Goal: Task Accomplishment & Management: Manage account settings

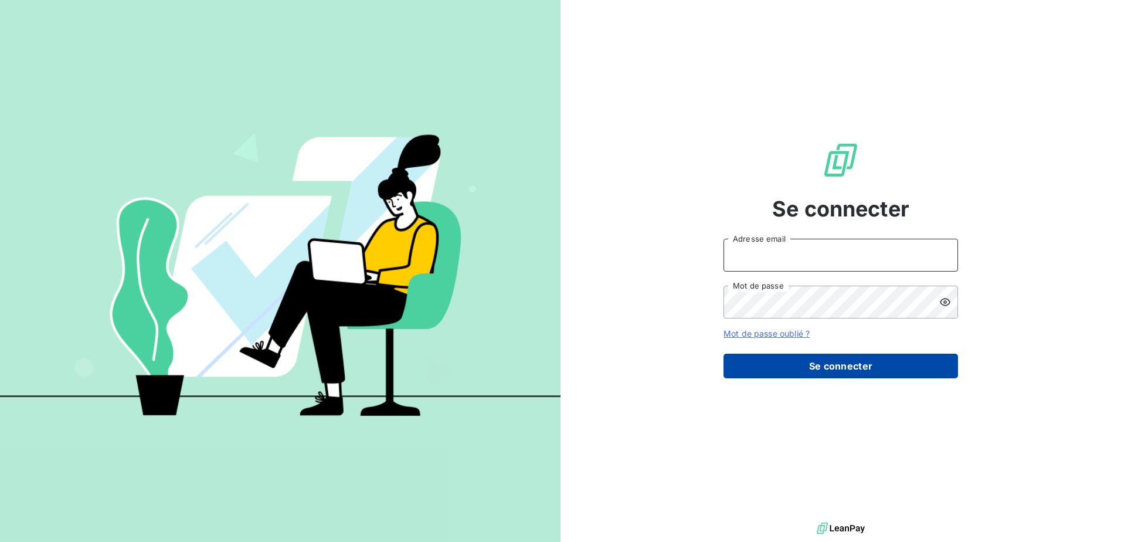
type input "[EMAIL_ADDRESS][DOMAIN_NAME]"
click at [833, 362] on button "Se connecter" at bounding box center [841, 366] width 235 height 25
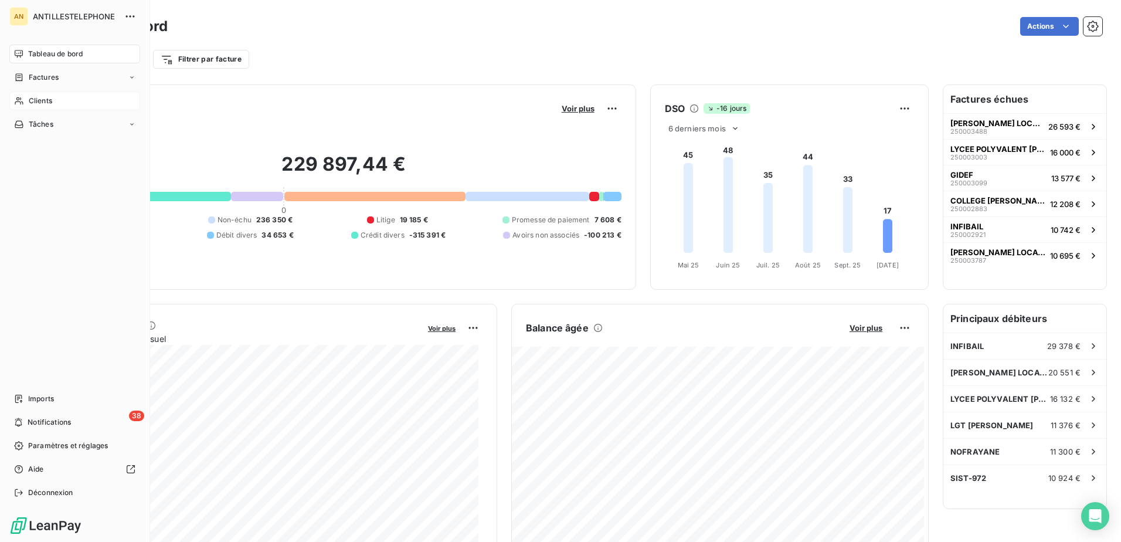
click at [19, 97] on icon at bounding box center [19, 100] width 10 height 9
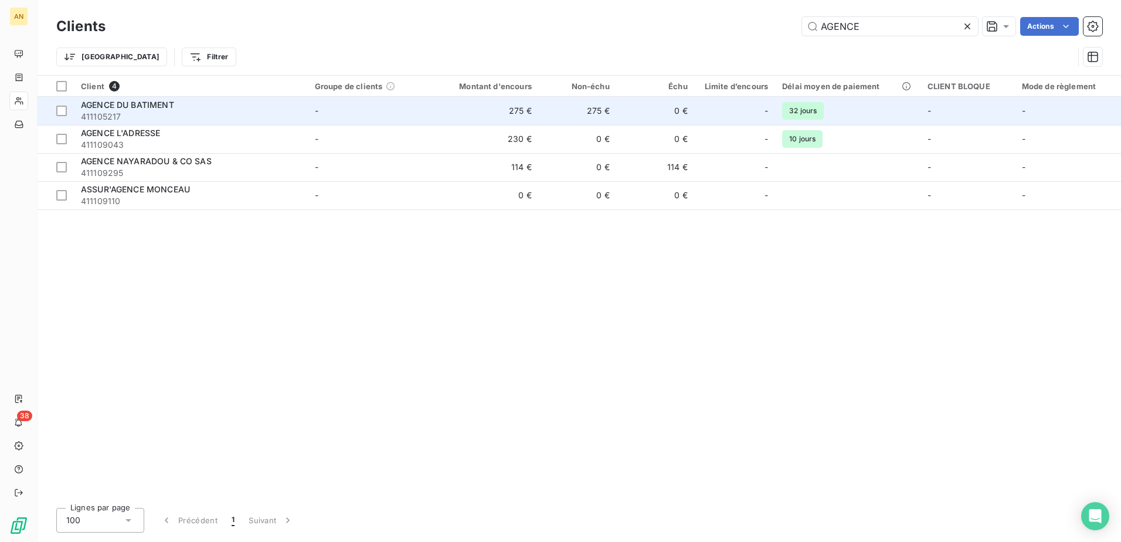
type input "AGENCE"
click at [298, 107] on div "AGENCE DU BATIMENT" at bounding box center [191, 105] width 220 height 12
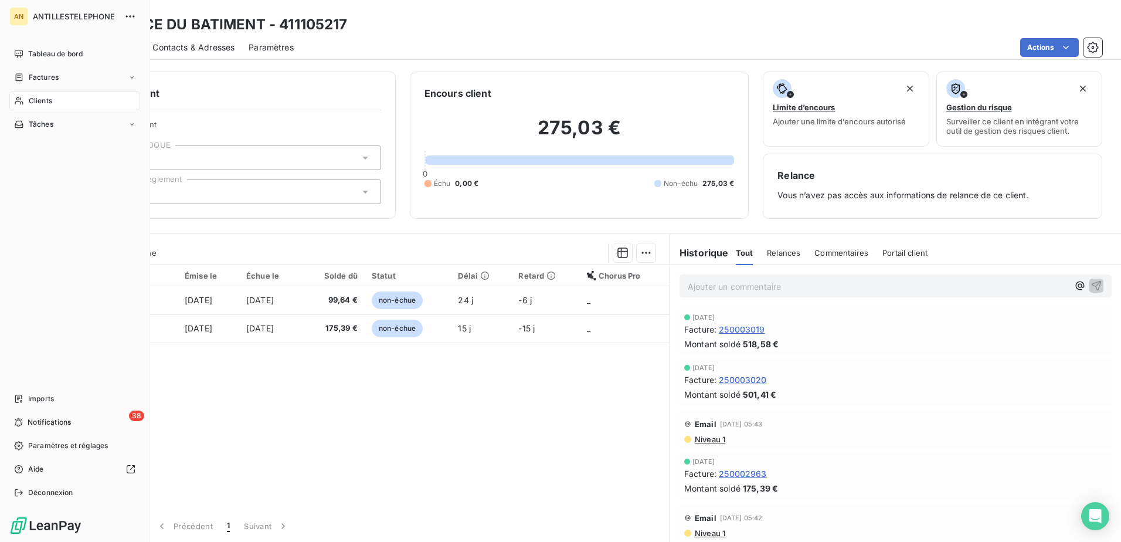
click at [35, 103] on span "Clients" at bounding box center [40, 101] width 23 height 11
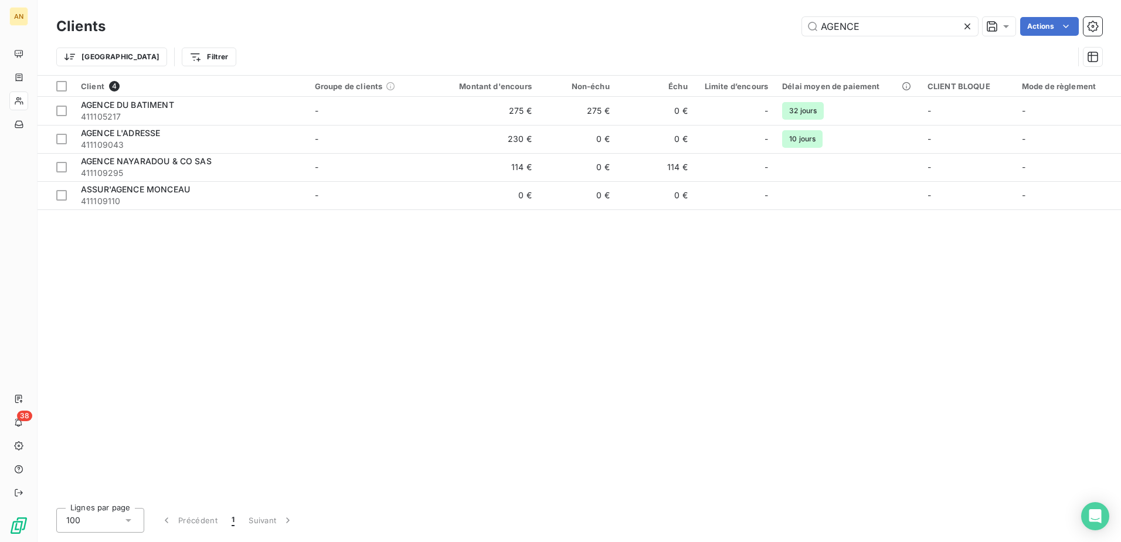
drag, startPoint x: 892, startPoint y: 26, endPoint x: 715, endPoint y: 35, distance: 177.3
click at [715, 35] on div "AGENCE Actions" at bounding box center [611, 26] width 983 height 19
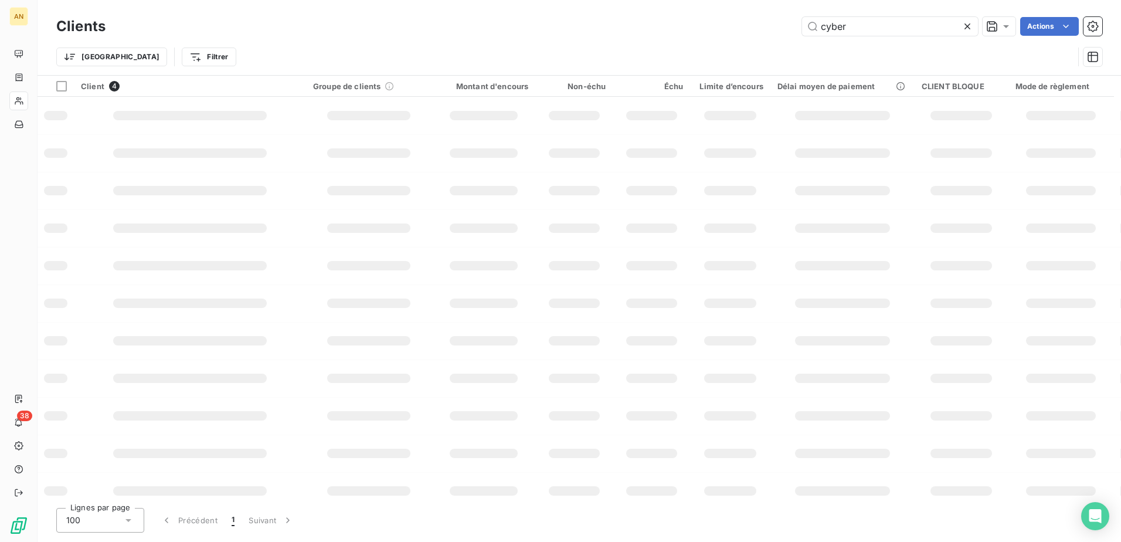
type input "cyber"
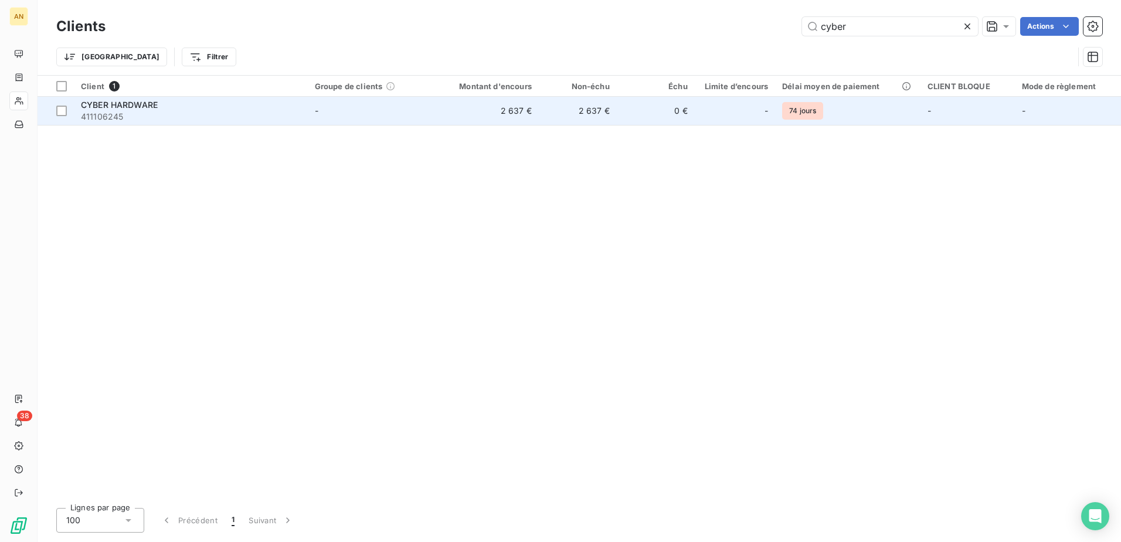
click at [382, 104] on td "-" at bounding box center [371, 111] width 127 height 28
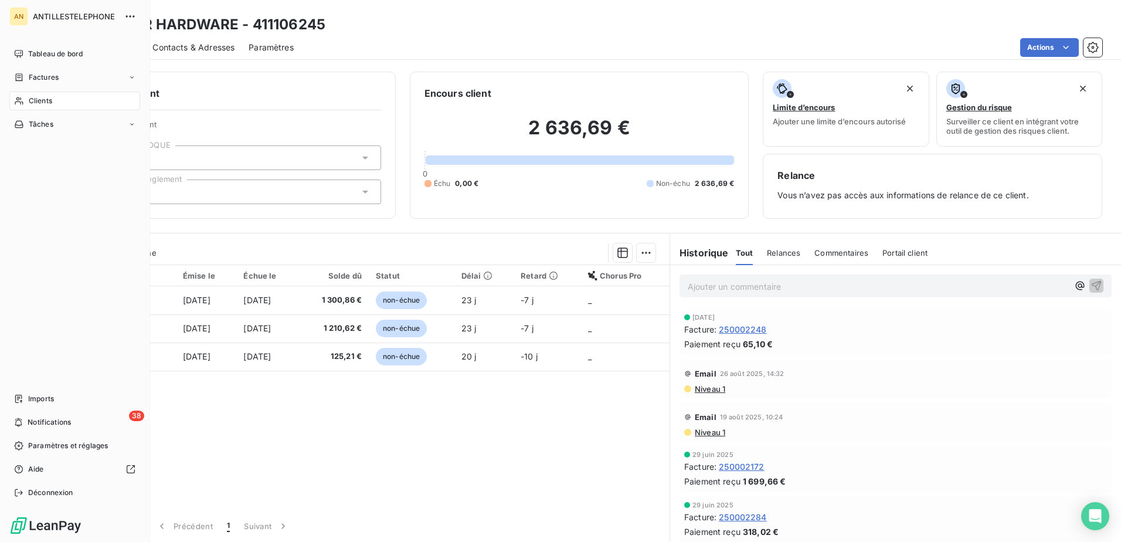
click at [22, 112] on nav "Tableau de bord Factures Clients Tâches" at bounding box center [74, 89] width 131 height 89
click at [38, 106] on span "Clients" at bounding box center [40, 101] width 23 height 11
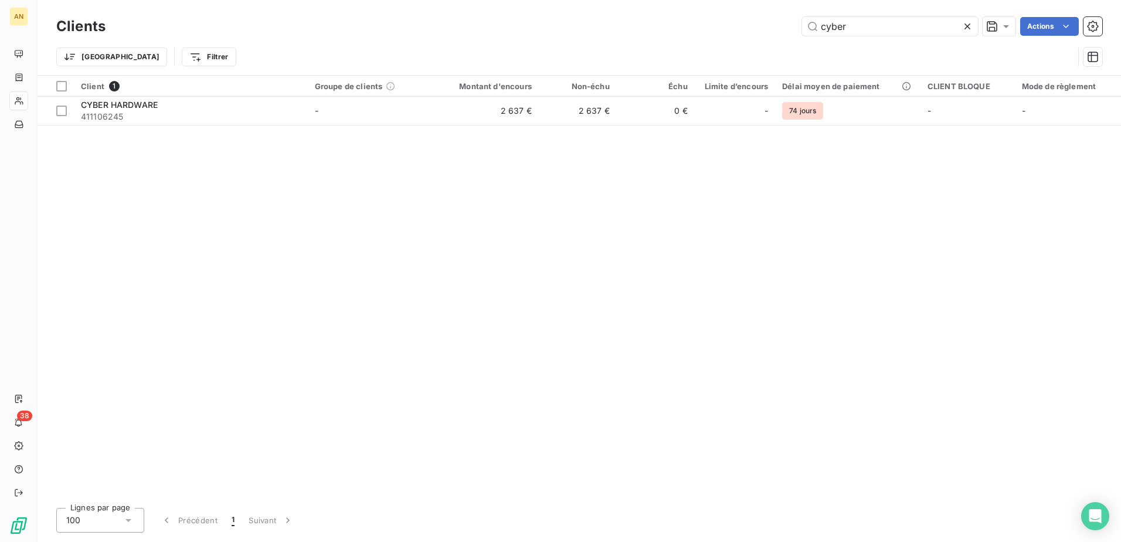
drag, startPoint x: 859, startPoint y: 35, endPoint x: 775, endPoint y: 18, distance: 85.7
click at [775, 18] on div "cyber Actions" at bounding box center [611, 26] width 983 height 19
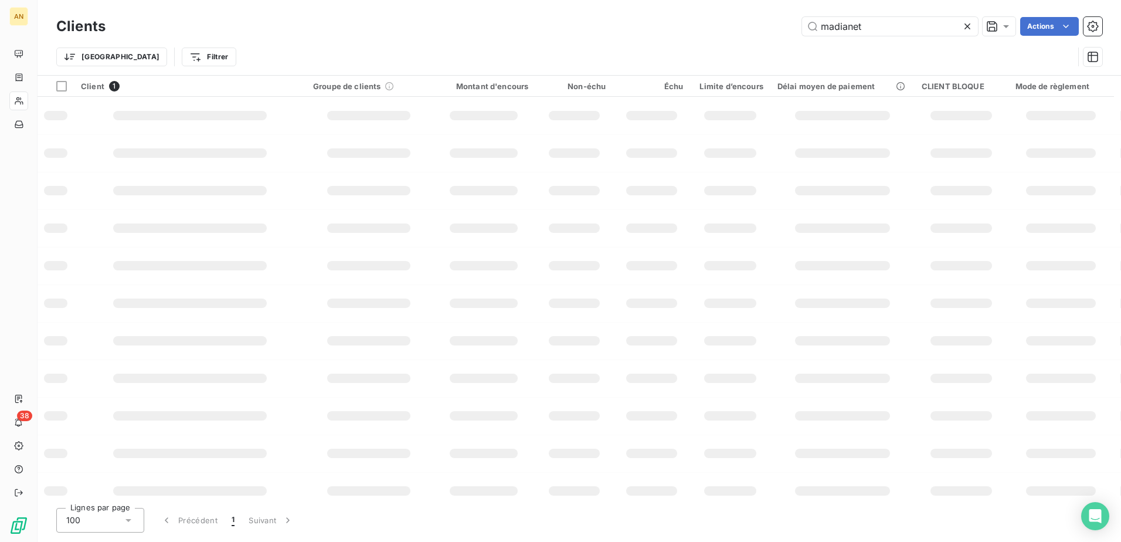
type input "madianet"
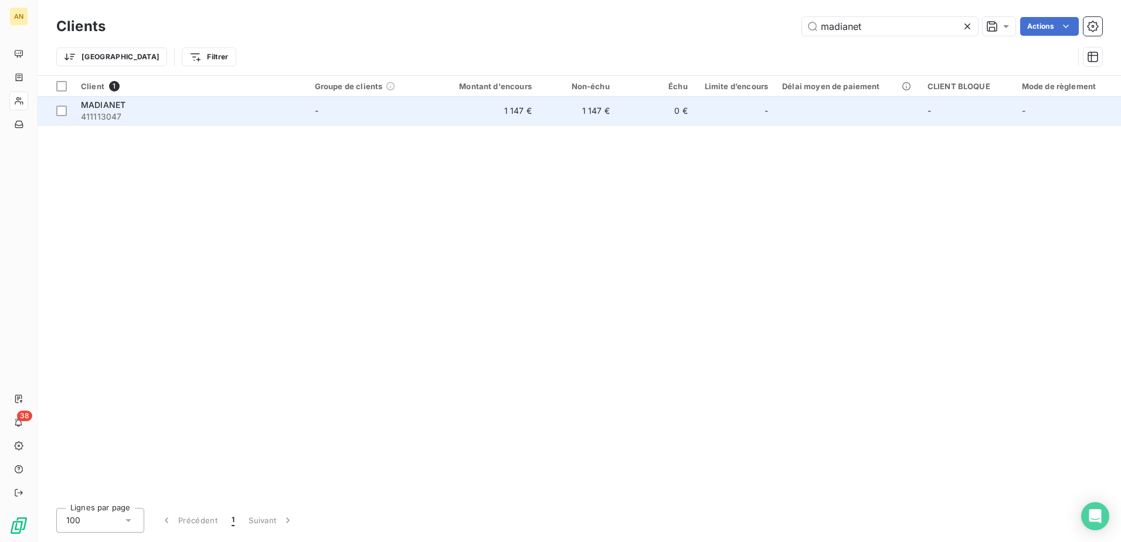
click at [615, 118] on td "1 147 €" at bounding box center [578, 111] width 78 height 28
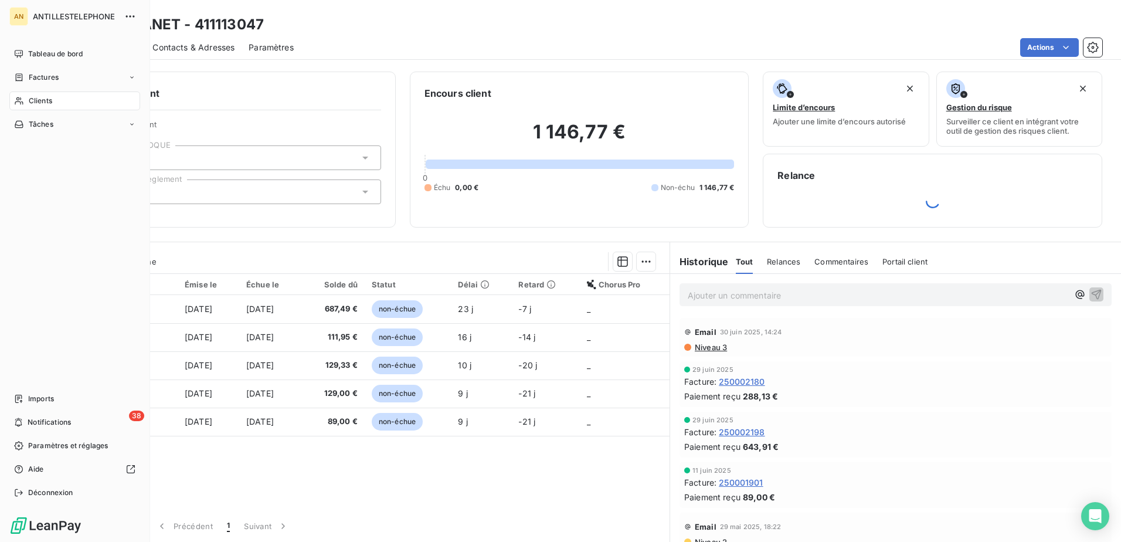
click at [29, 100] on div "Clients" at bounding box center [74, 100] width 131 height 19
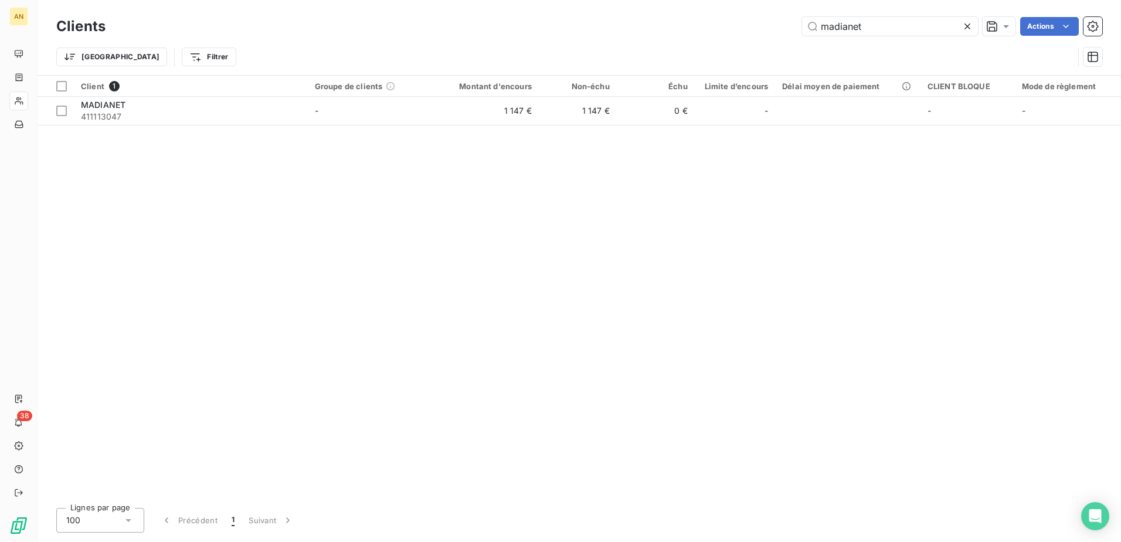
drag, startPoint x: 868, startPoint y: 26, endPoint x: 773, endPoint y: 26, distance: 95.0
click at [773, 26] on div "madianet Actions" at bounding box center [611, 26] width 983 height 19
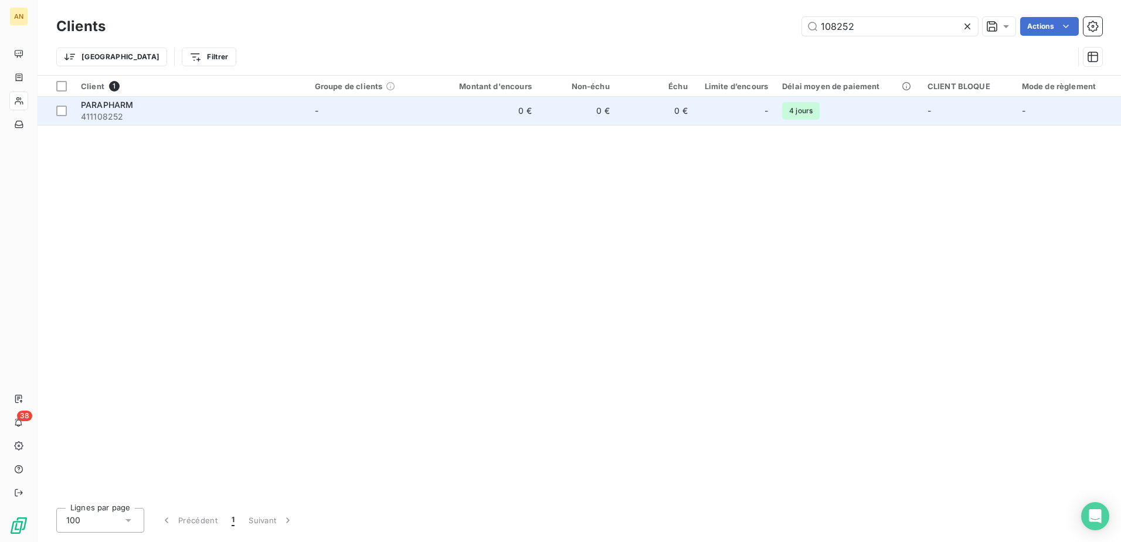
type input "108252"
click at [477, 114] on td "0 €" at bounding box center [487, 111] width 104 height 28
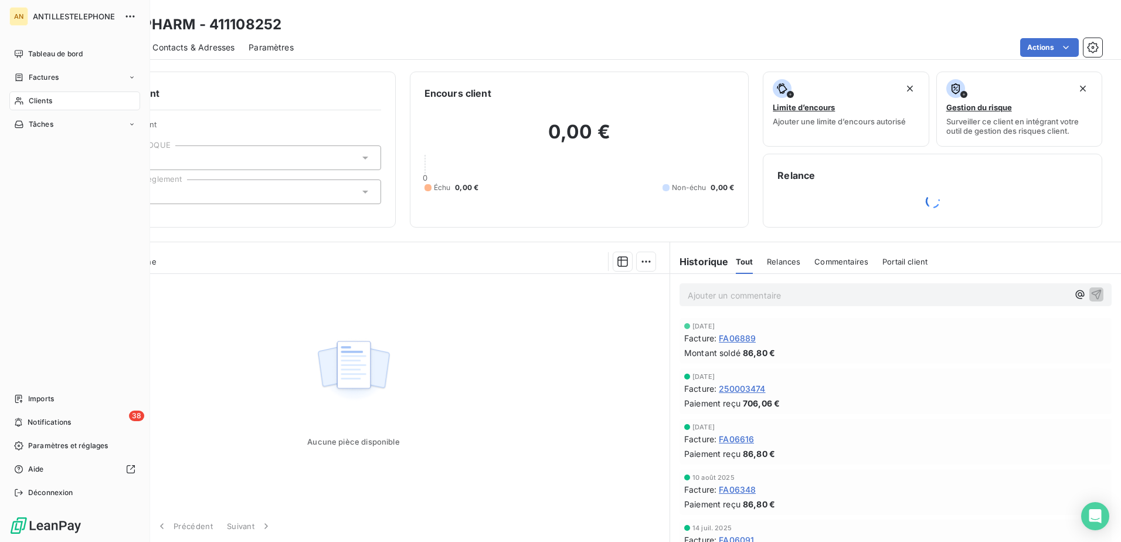
click at [19, 104] on icon at bounding box center [19, 100] width 10 height 9
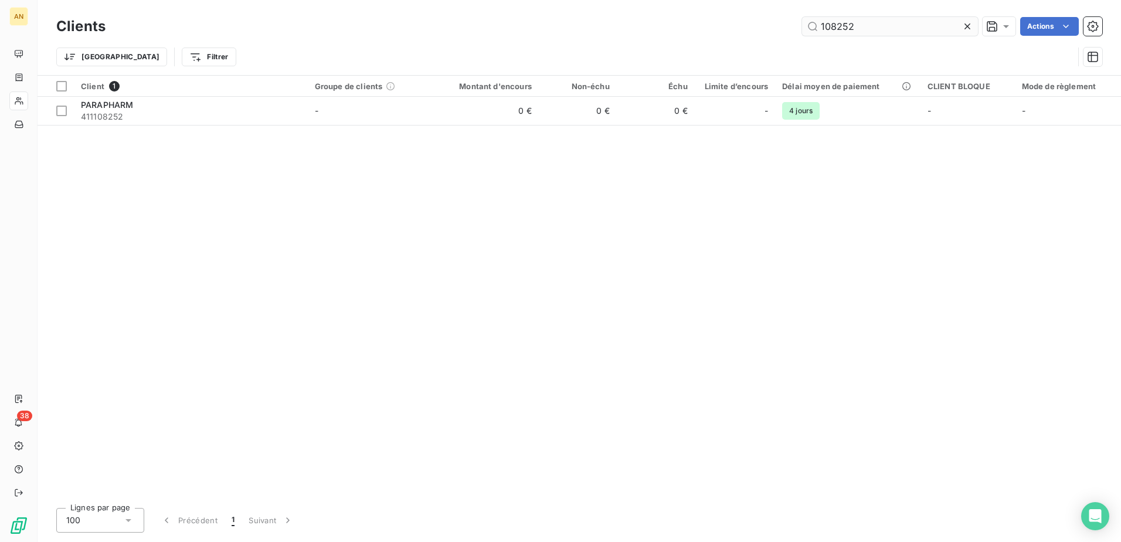
click at [851, 28] on input "108252" at bounding box center [890, 26] width 176 height 19
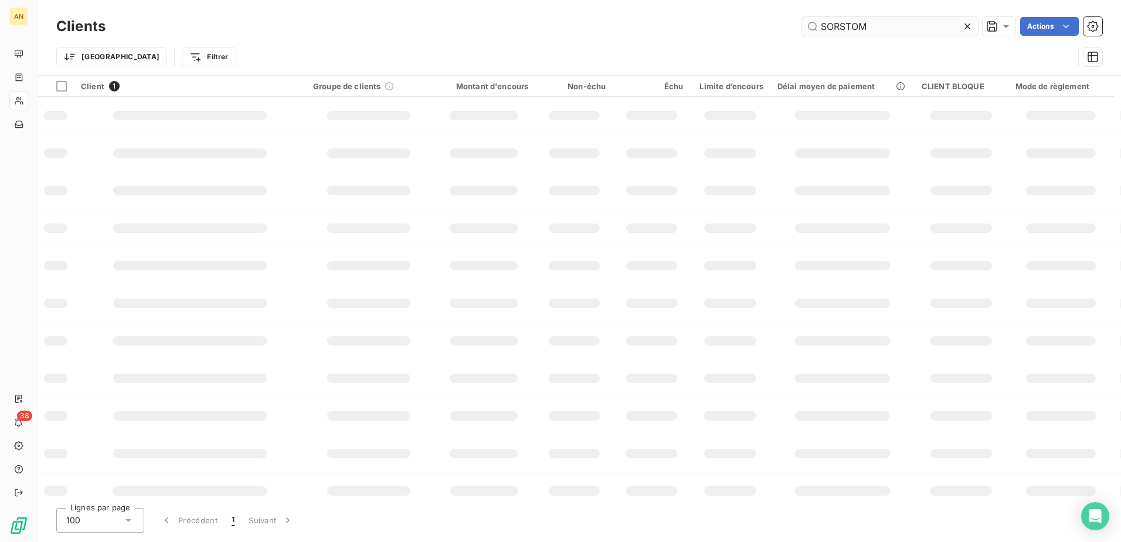
type input "SORSTOM"
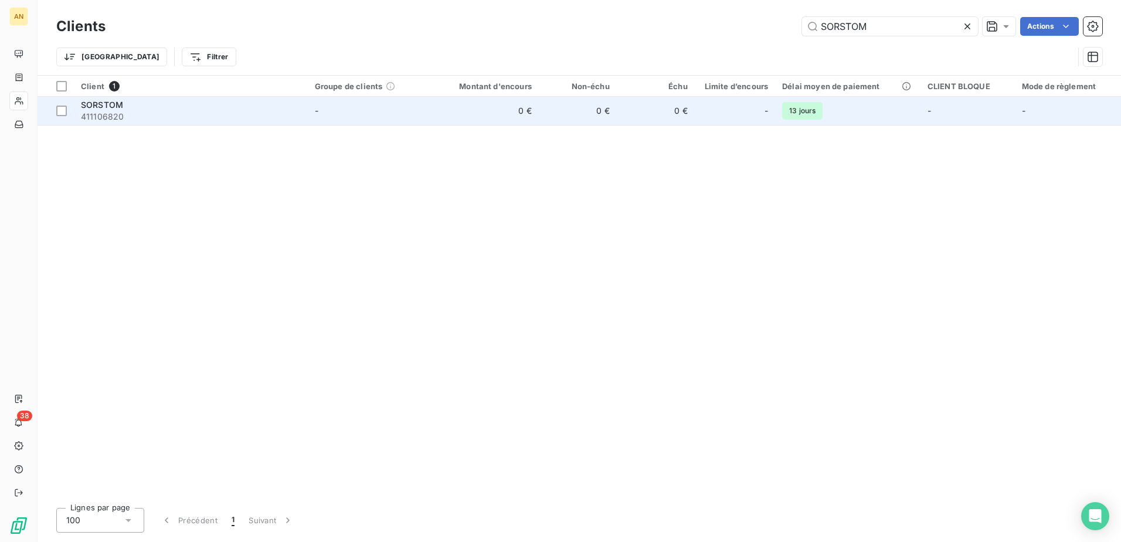
click at [171, 103] on div "SORSTOM" at bounding box center [191, 105] width 220 height 12
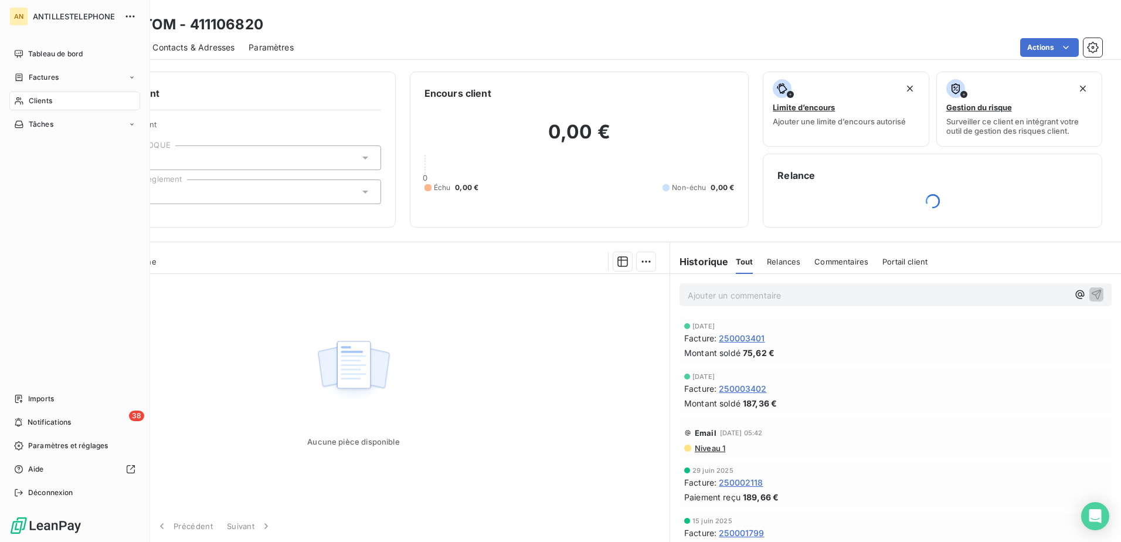
click at [29, 100] on span "Clients" at bounding box center [40, 101] width 23 height 11
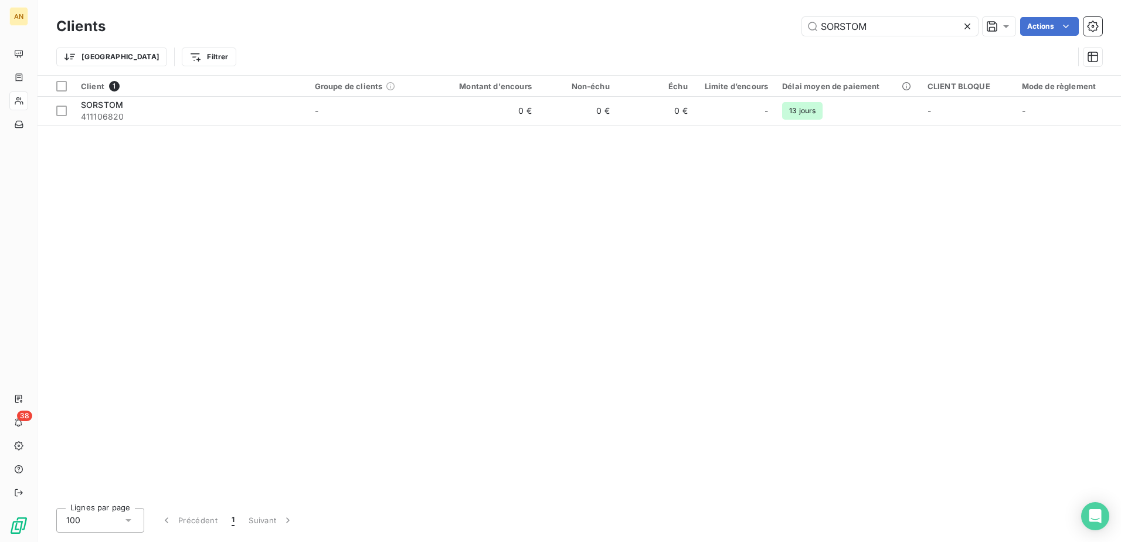
drag, startPoint x: 795, startPoint y: 26, endPoint x: 774, endPoint y: 26, distance: 21.1
click at [774, 26] on div "SORSTOM Actions" at bounding box center [611, 26] width 983 height 19
click at [897, 25] on input "SORSTOM" at bounding box center [890, 26] width 176 height 19
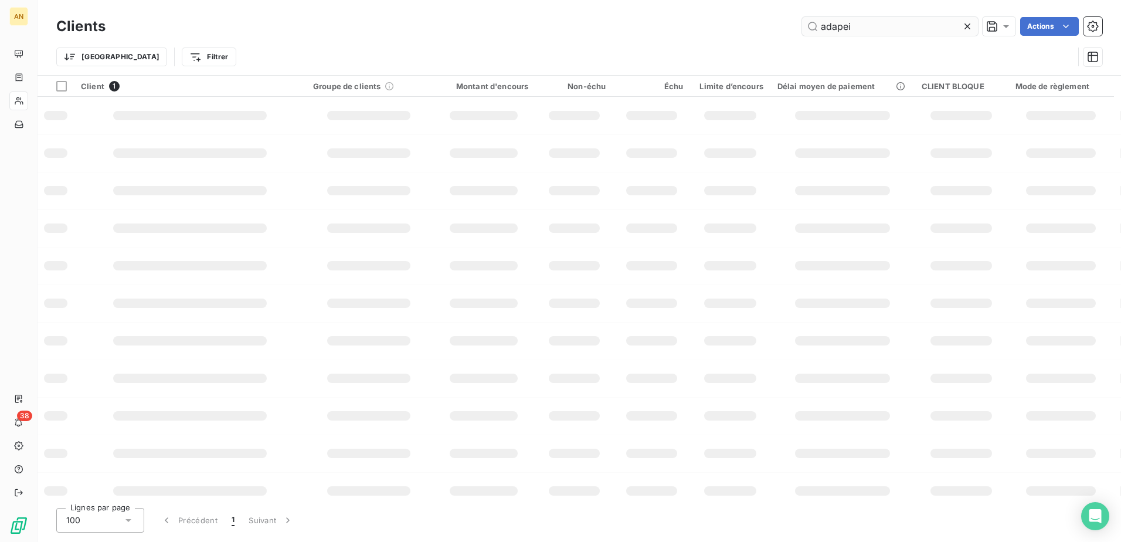
type input "adapei"
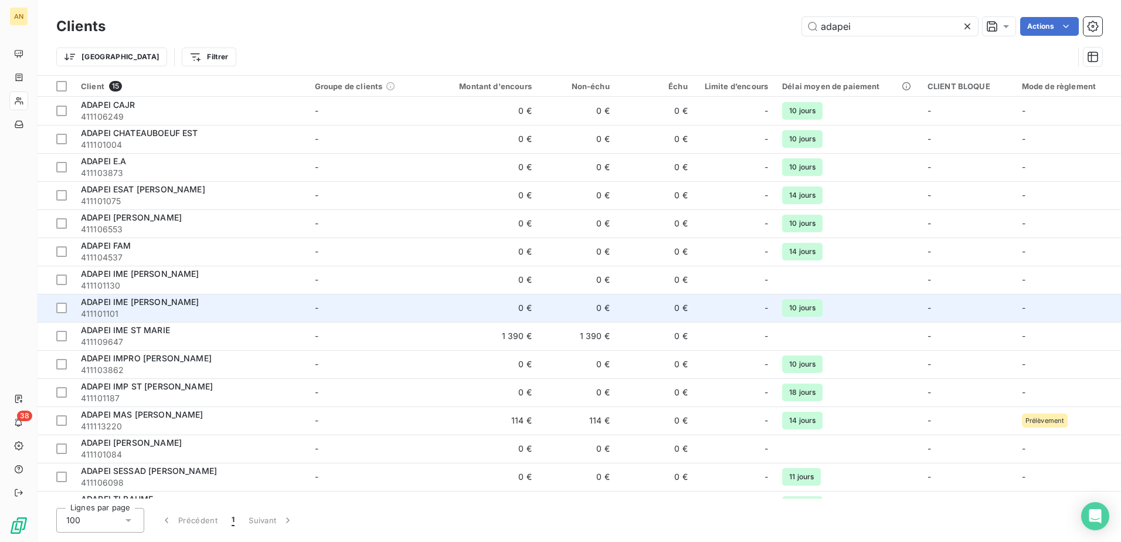
click at [131, 303] on span "ADAPEI IME [PERSON_NAME]" at bounding box center [140, 302] width 118 height 10
